Goal: Information Seeking & Learning: Compare options

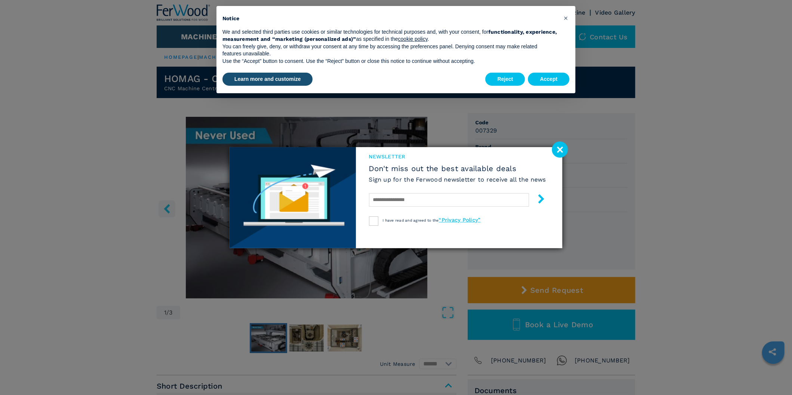
click at [560, 146] on image at bounding box center [560, 149] width 16 height 16
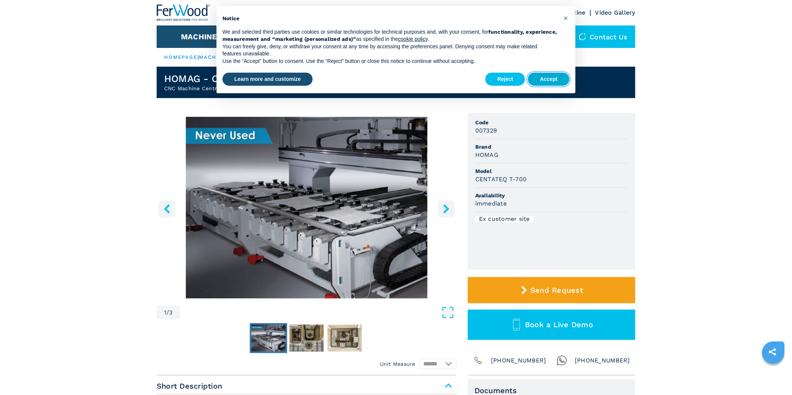
click at [551, 74] on button "Accept" at bounding box center [549, 79] width 42 height 13
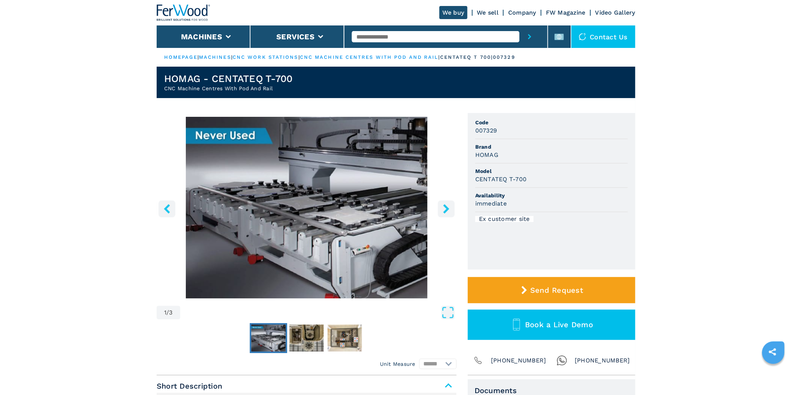
click at [354, 159] on img "Go to Slide 1" at bounding box center [307, 207] width 300 height 181
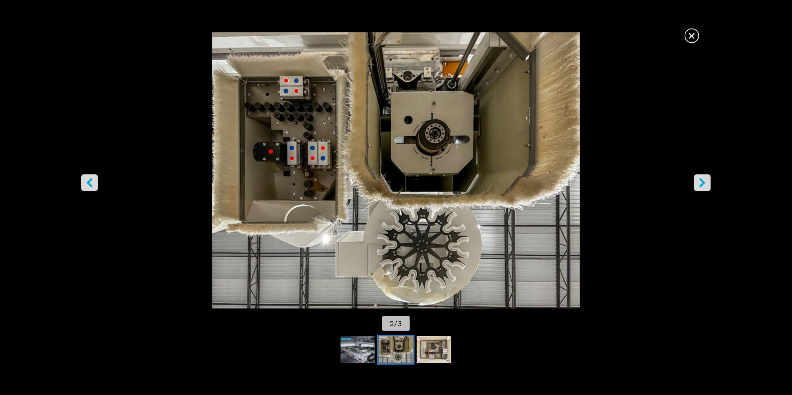
click at [685, 37] on img "Go to Slide 2" at bounding box center [396, 170] width 713 height 276
click at [691, 36] on span "×" at bounding box center [692, 34] width 13 height 13
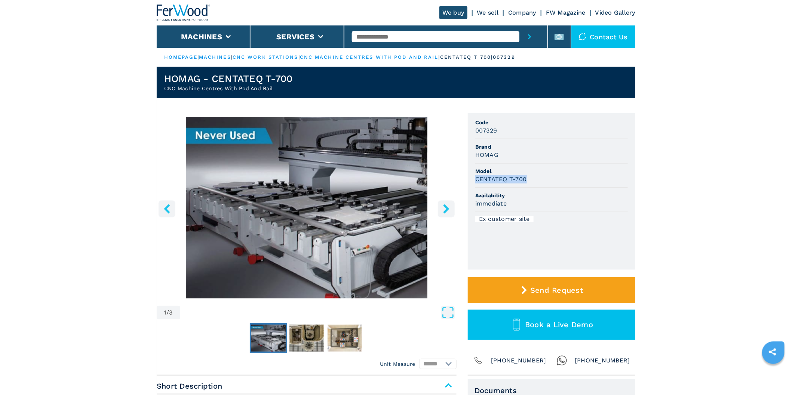
drag, startPoint x: 540, startPoint y: 182, endPoint x: 467, endPoint y: 184, distance: 73.3
click at [467, 184] on div "1 / 3 Unit Measure ****** ******** Code 007329 Brand HOMAG Model CENTATEQ T-700…" at bounding box center [396, 244] width 479 height 262
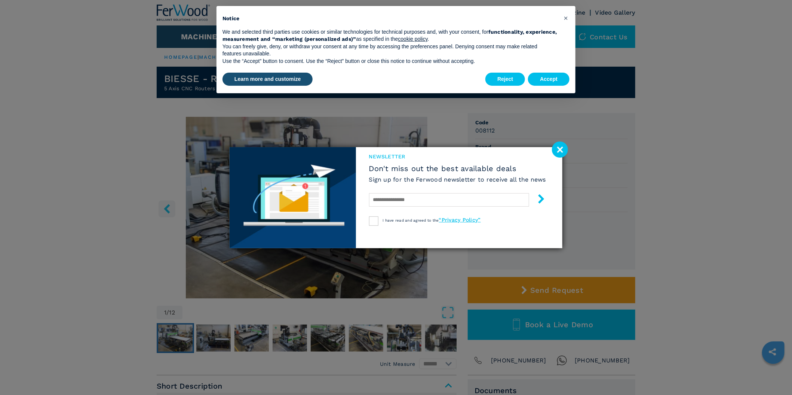
drag, startPoint x: 562, startPoint y: 154, endPoint x: 560, endPoint y: 144, distance: 10.0
click at [562, 154] on image at bounding box center [560, 149] width 16 height 16
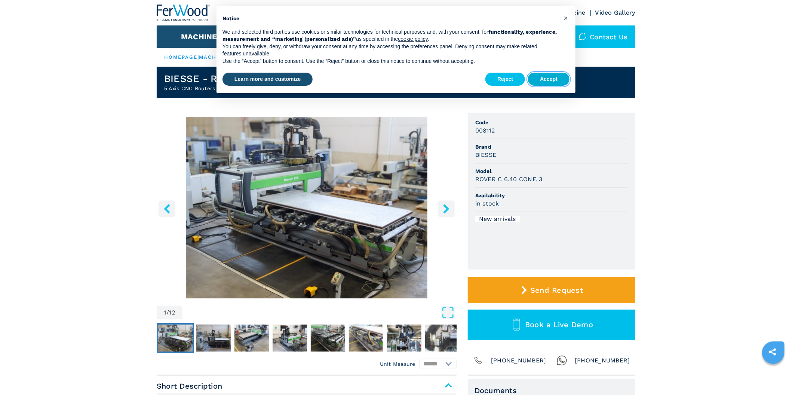
click at [542, 77] on button "Accept" at bounding box center [549, 79] width 42 height 13
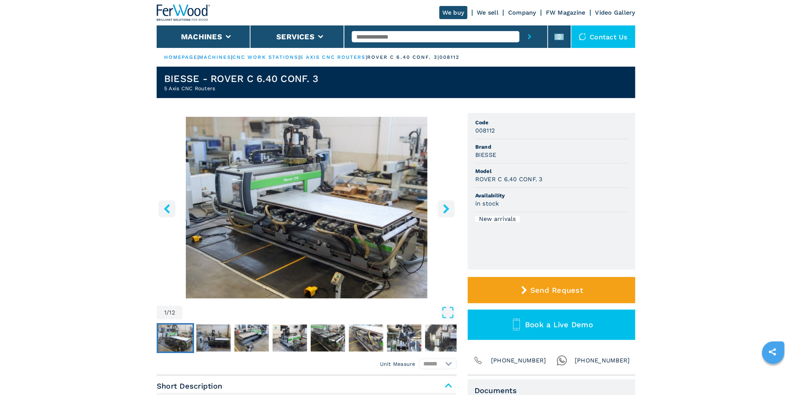
click at [395, 177] on img "Go to Slide 1" at bounding box center [307, 207] width 300 height 181
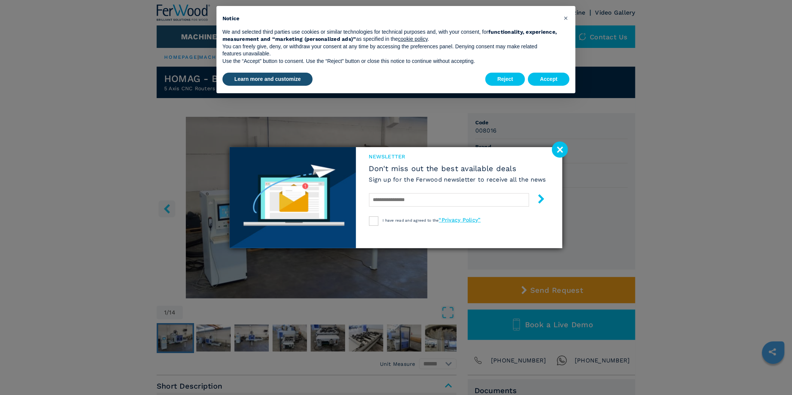
click at [545, 72] on div "Reject Accept" at bounding box center [527, 79] width 84 height 16
click at [546, 77] on button "Accept" at bounding box center [549, 79] width 42 height 13
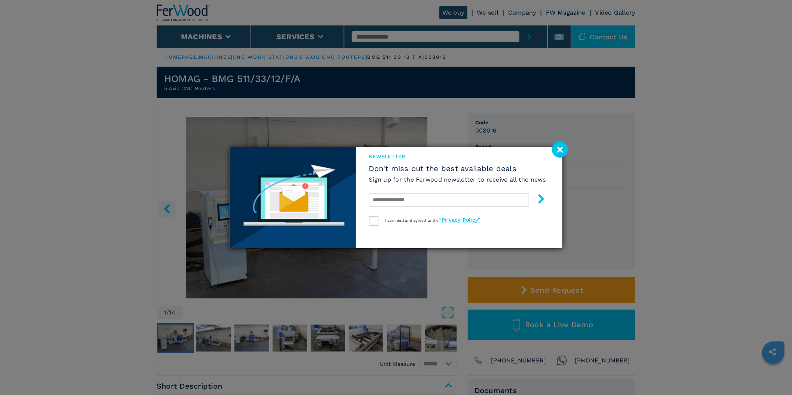
click at [555, 149] on image at bounding box center [560, 149] width 16 height 16
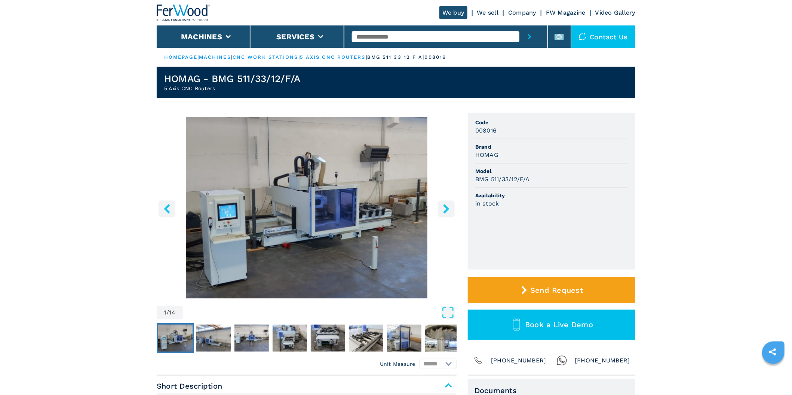
click at [314, 196] on img "Go to Slide 1" at bounding box center [307, 207] width 300 height 181
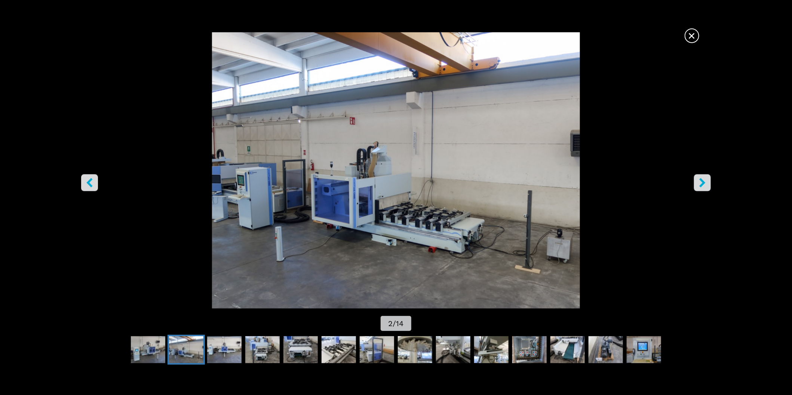
click at [694, 29] on span "×" at bounding box center [692, 34] width 13 height 13
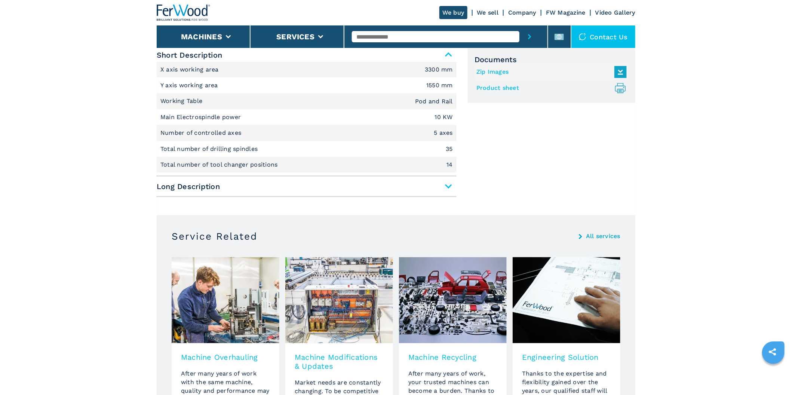
scroll to position [499, 0]
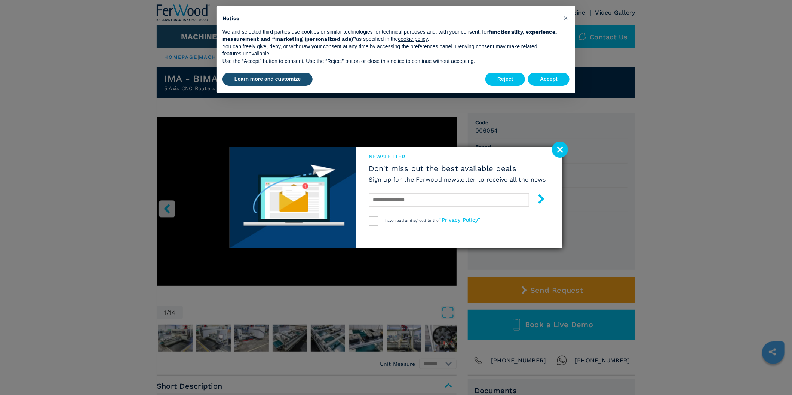
click at [565, 145] on image at bounding box center [560, 149] width 16 height 16
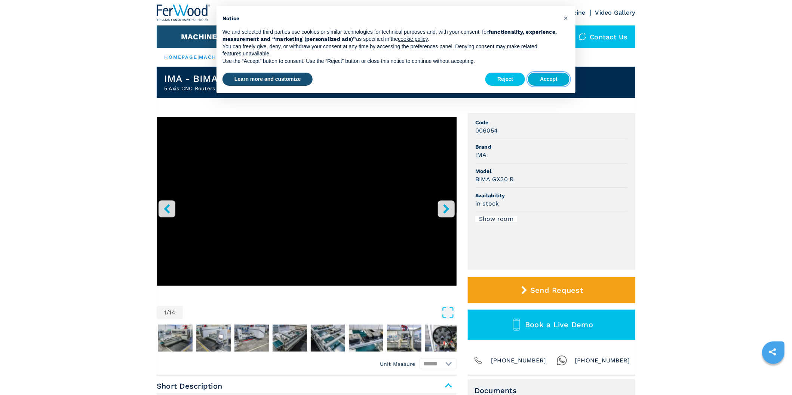
click at [552, 80] on button "Accept" at bounding box center [549, 79] width 42 height 13
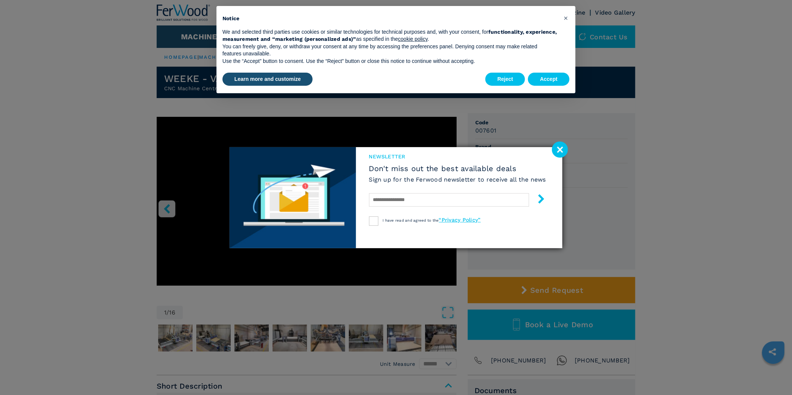
click at [562, 145] on image at bounding box center [560, 149] width 16 height 16
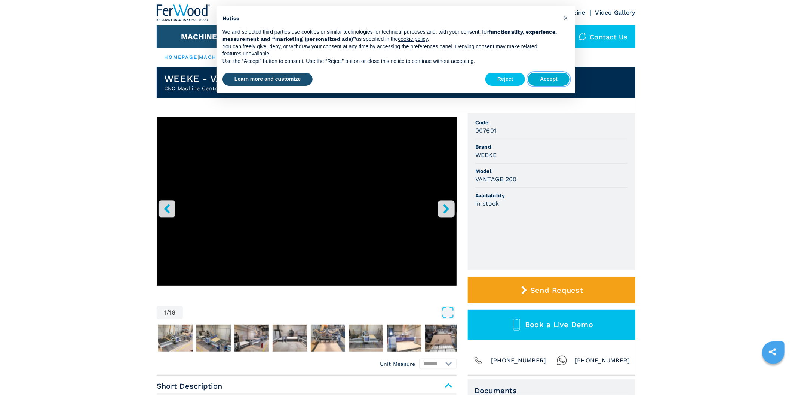
click at [546, 75] on button "Accept" at bounding box center [549, 79] width 42 height 13
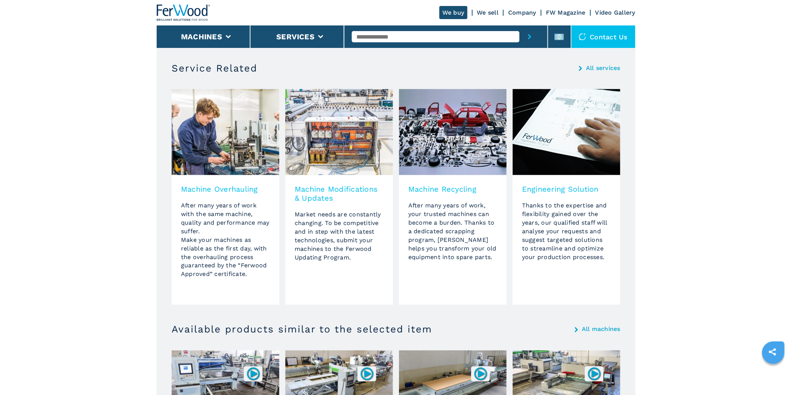
scroll to position [249, 0]
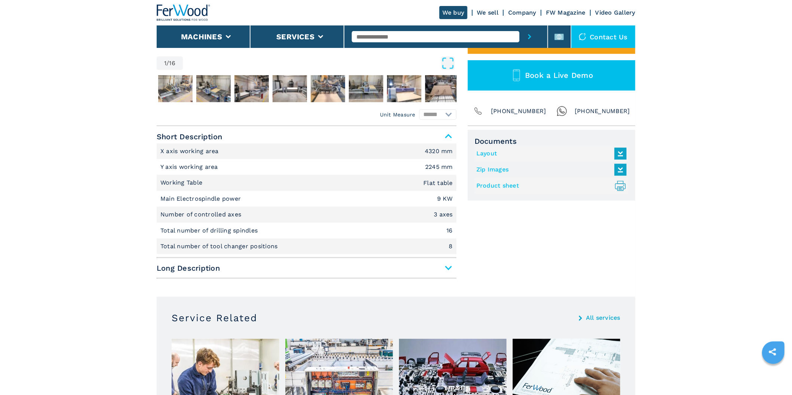
click at [436, 264] on span "Long Description" at bounding box center [307, 267] width 300 height 13
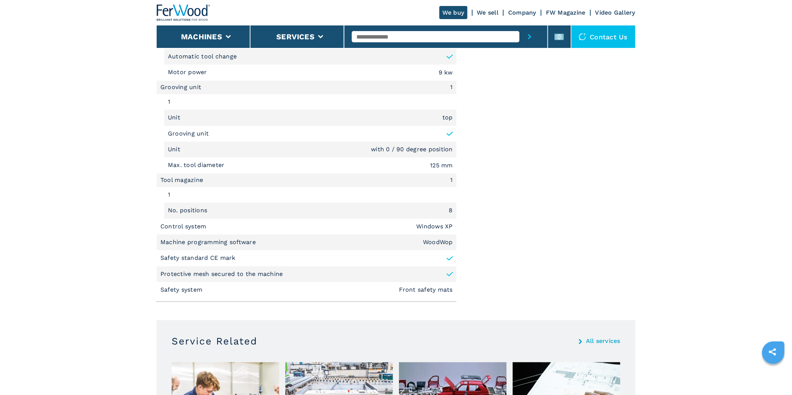
scroll to position [929, 0]
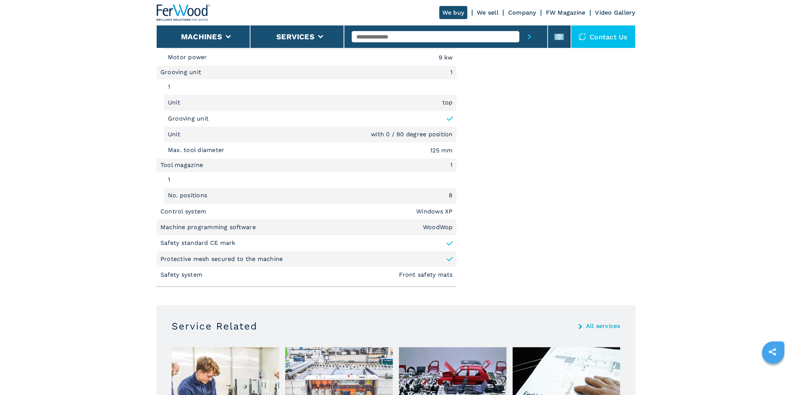
drag, startPoint x: 125, startPoint y: 178, endPoint x: 137, endPoint y: 210, distance: 34.7
